Goal: Task Accomplishment & Management: Use online tool/utility

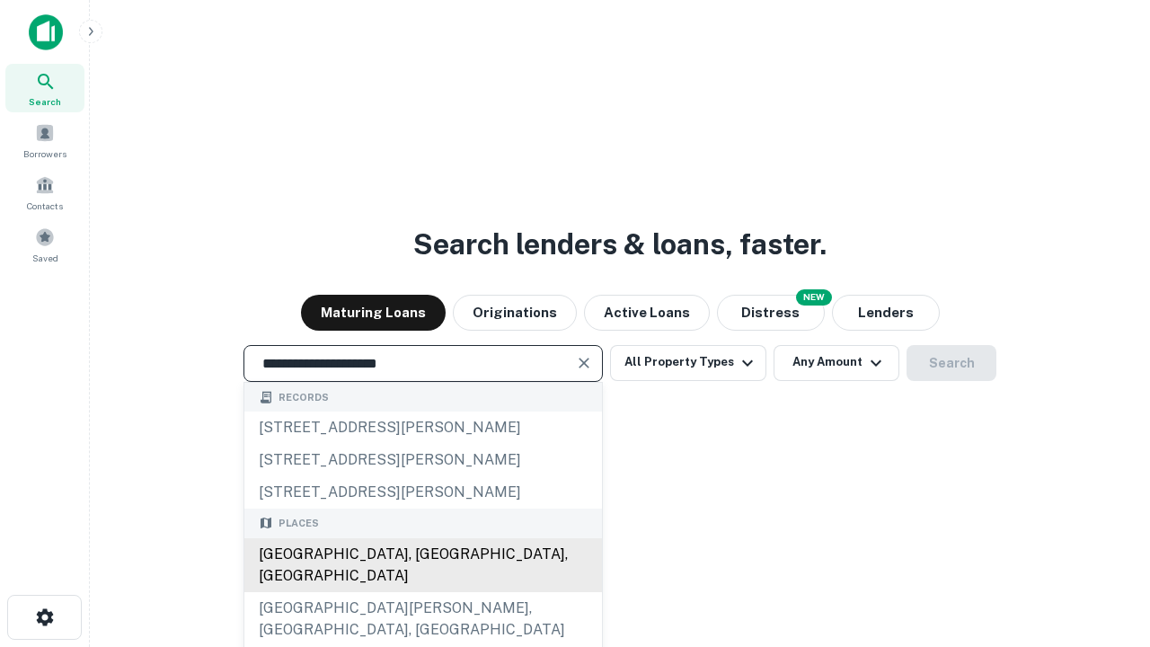
click at [422, 592] on div "[GEOGRAPHIC_DATA], [GEOGRAPHIC_DATA], [GEOGRAPHIC_DATA]" at bounding box center [423, 565] width 358 height 54
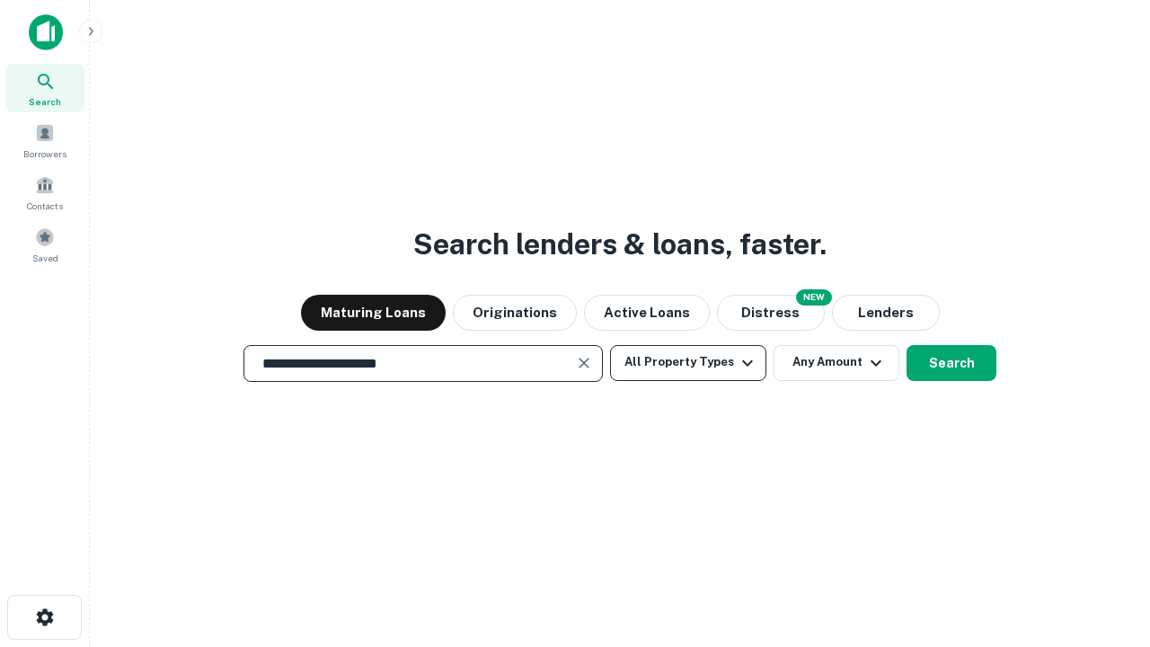
type input "**********"
click at [688, 362] on button "All Property Types" at bounding box center [688, 363] width 156 height 36
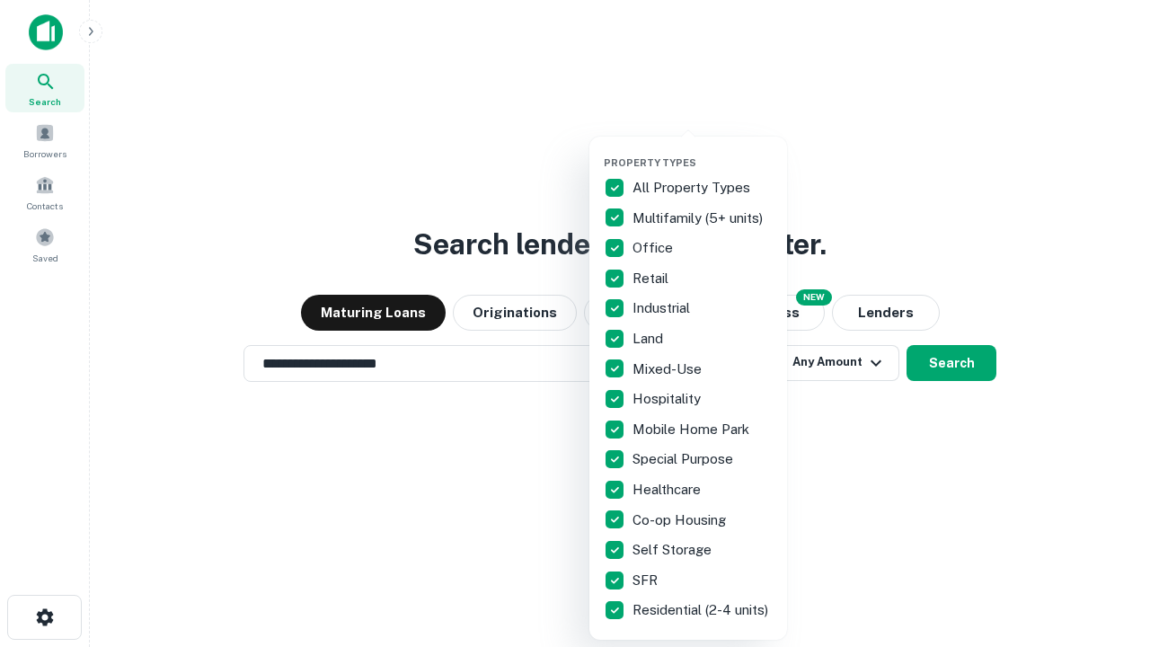
click at [703, 151] on button "button" at bounding box center [703, 151] width 198 height 1
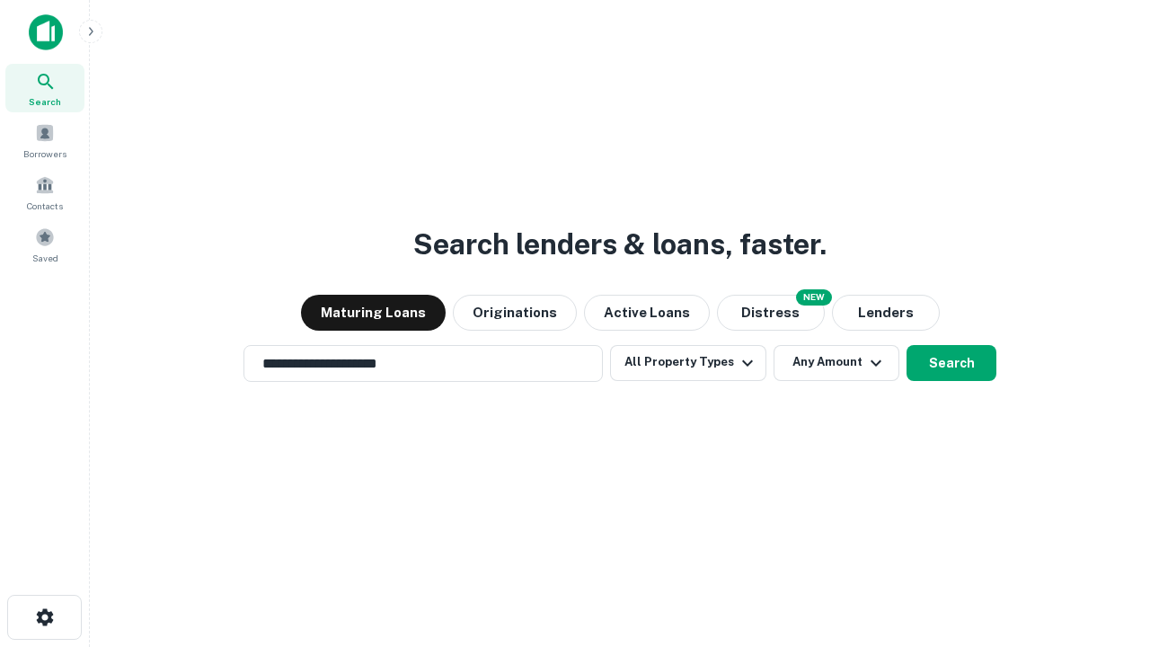
scroll to position [28, 0]
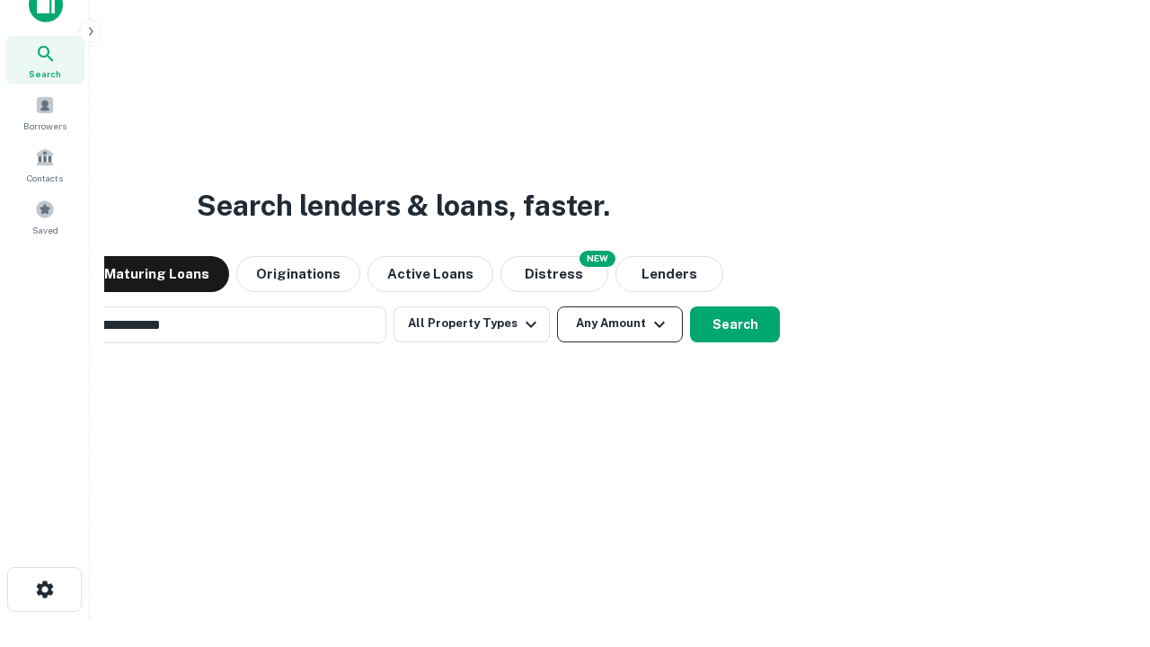
click at [557, 306] on button "Any Amount" at bounding box center [620, 324] width 126 height 36
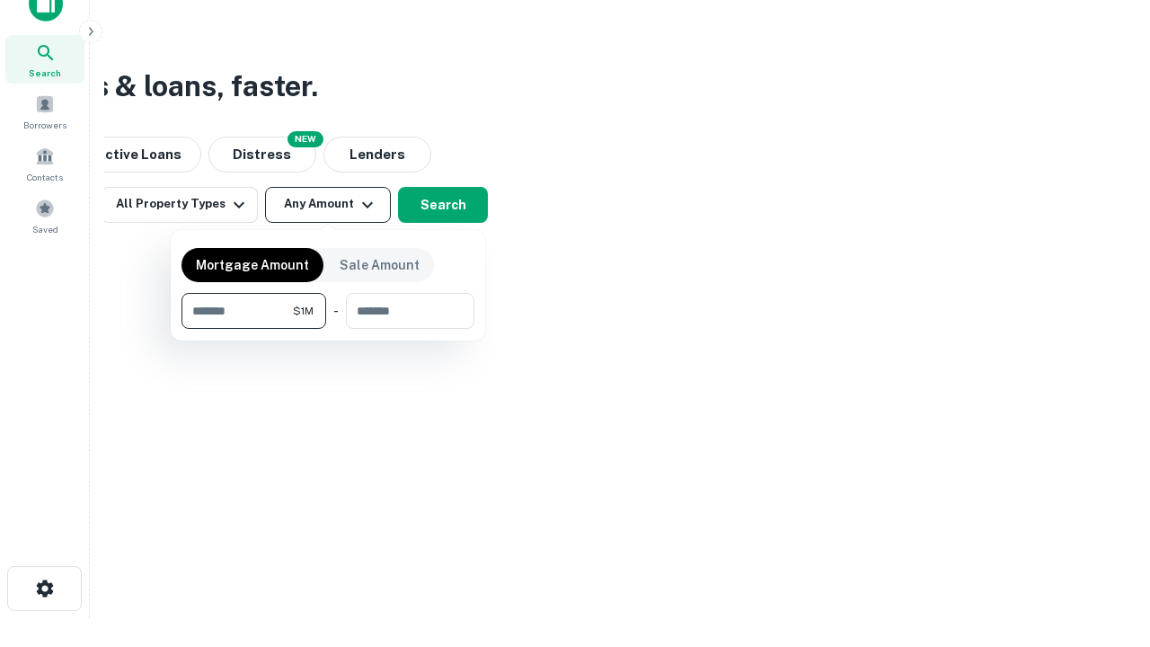
type input "*******"
click at [328, 329] on button "button" at bounding box center [328, 329] width 293 height 1
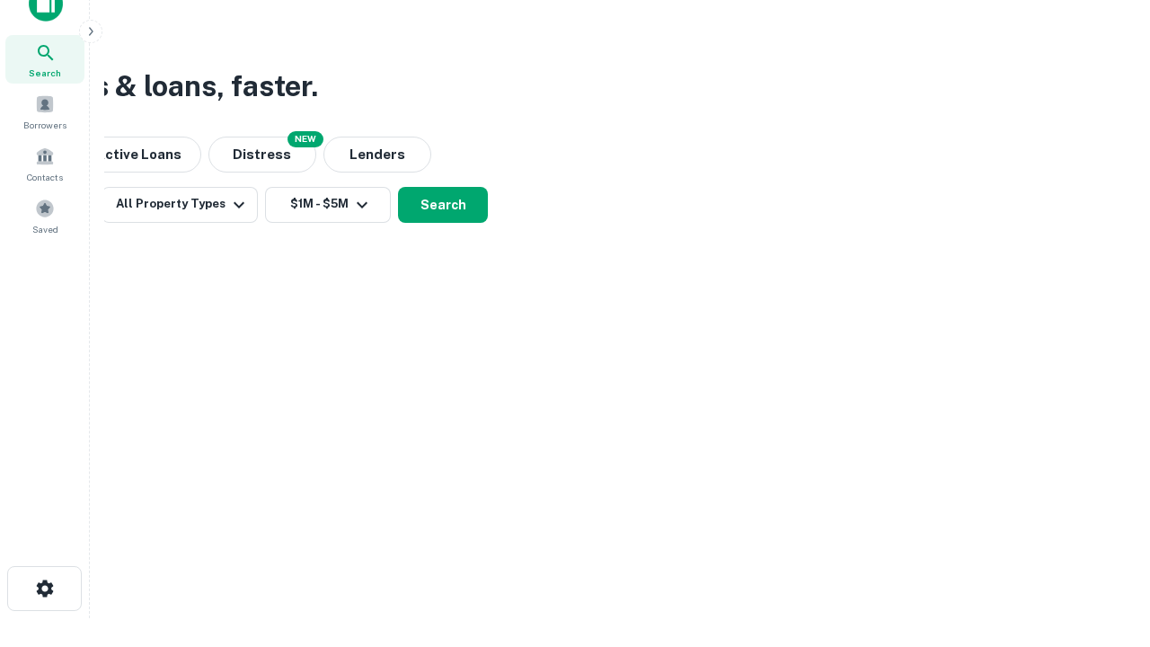
scroll to position [11, 332]
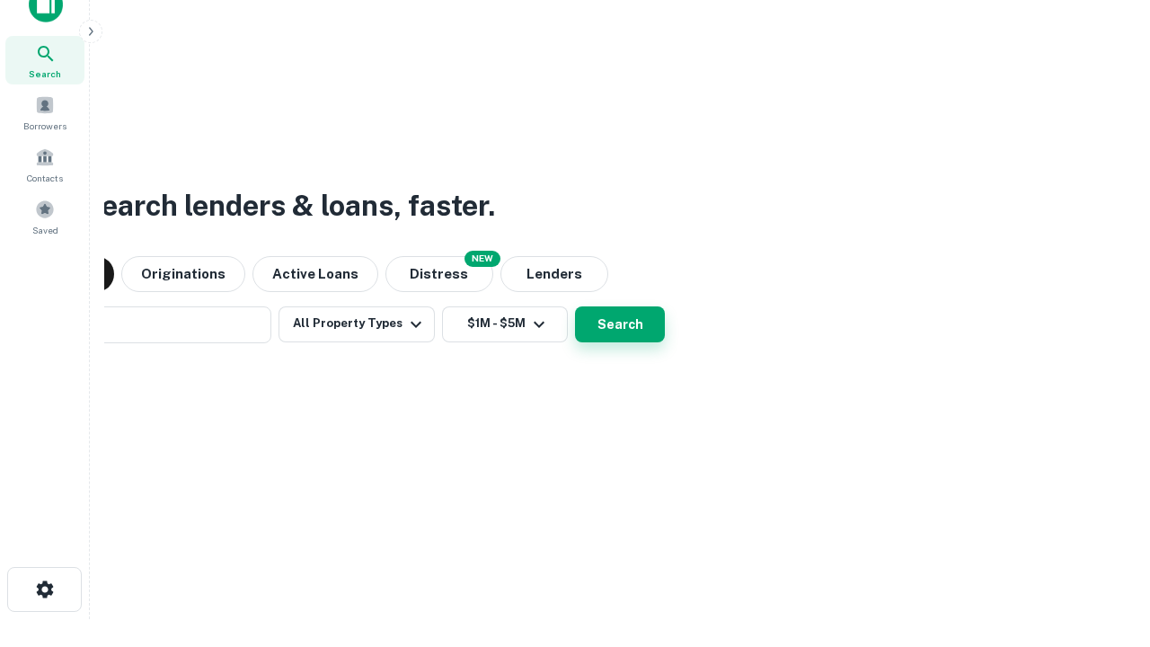
click at [575, 306] on button "Search" at bounding box center [620, 324] width 90 height 36
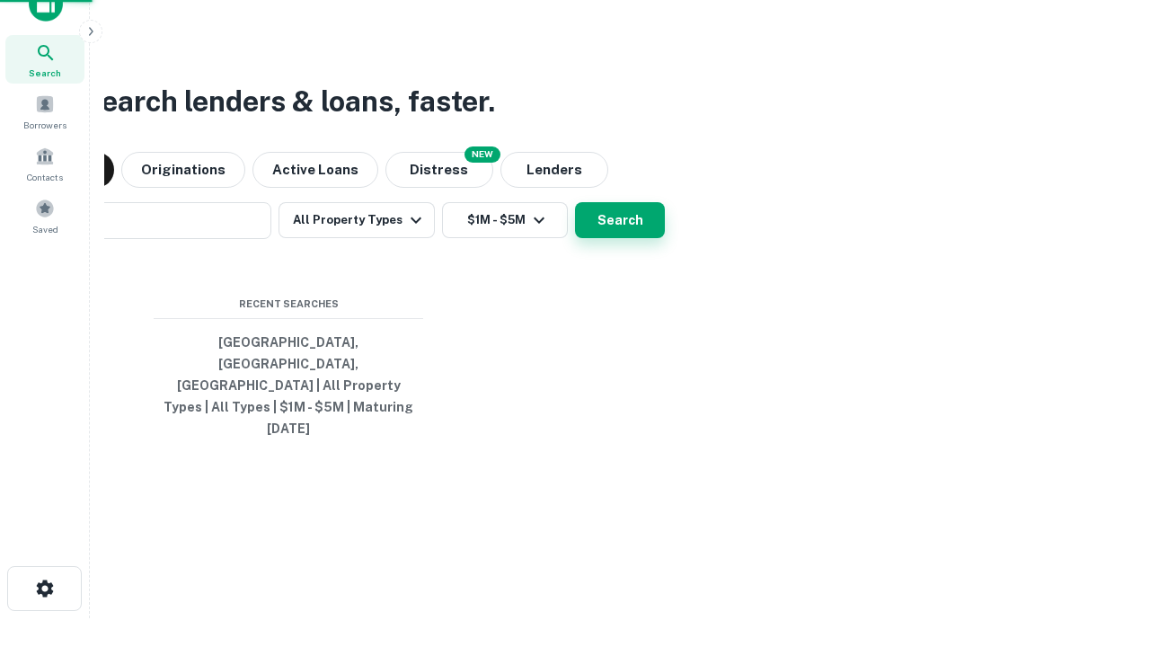
scroll to position [48, 509]
